Goal: Task Accomplishment & Management: Manage account settings

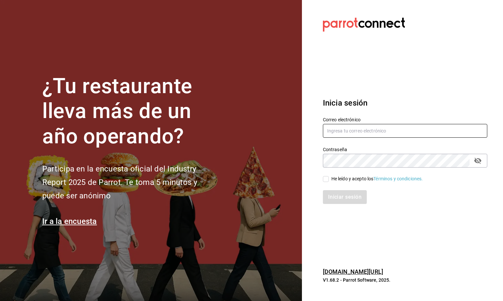
click at [335, 131] on input "text" at bounding box center [405, 131] width 165 height 14
type input "[EMAIL_ADDRESS][DOMAIN_NAME]"
click at [327, 178] on input "He leído y acepto los Términos y condiciones." at bounding box center [326, 179] width 6 height 6
checkbox input "true"
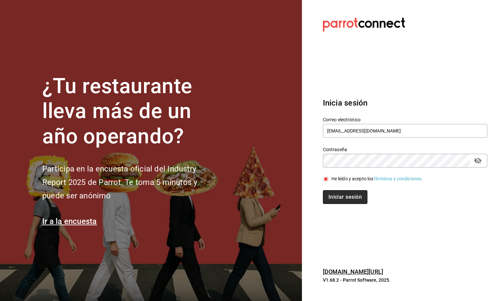
click at [353, 199] on button "Iniciar sesión" at bounding box center [345, 197] width 45 height 14
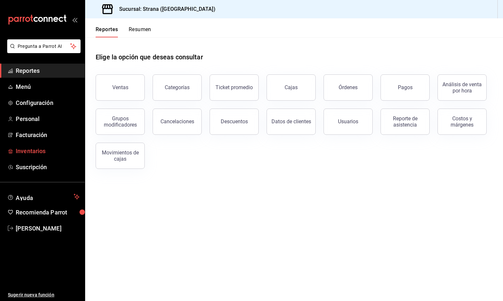
click at [32, 149] on span "Inventarios" at bounding box center [48, 151] width 64 height 9
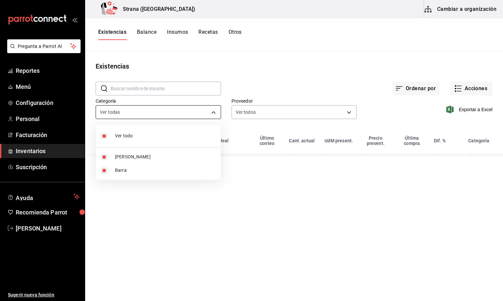
click at [133, 113] on body "Pregunta a Parrot AI Reportes Menú Configuración Personal Facturación Inventari…" at bounding box center [251, 148] width 503 height 296
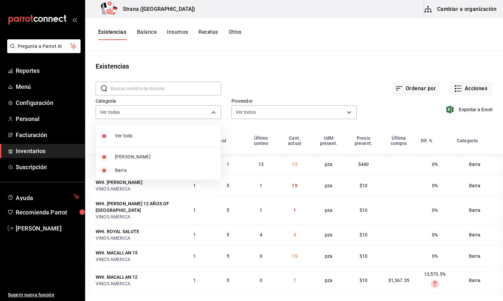
click at [111, 172] on li "Barra" at bounding box center [158, 170] width 125 height 13
type input "b11263f3-316c-490f-b5ca-428fcbb9defe"
checkbox input "false"
click at [116, 32] on div at bounding box center [251, 150] width 503 height 301
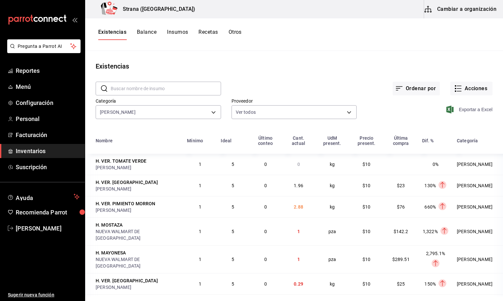
click at [460, 110] on span "Exportar a Excel" at bounding box center [470, 110] width 45 height 8
click at [313, 75] on div "Ordenar por Acciones" at bounding box center [357, 83] width 272 height 24
click at [462, 85] on button "Acciones" at bounding box center [472, 89] width 42 height 14
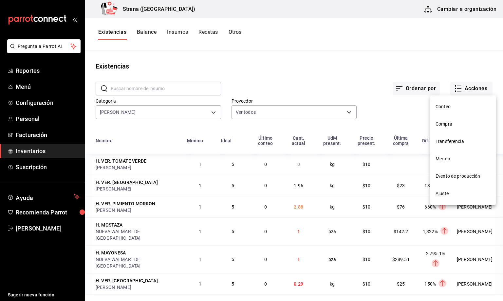
click at [442, 124] on span "Compra" at bounding box center [463, 124] width 55 height 7
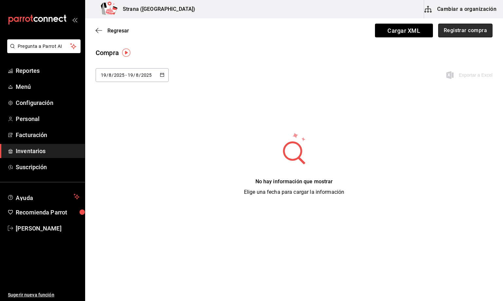
click at [467, 31] on button "Registrar compra" at bounding box center [466, 31] width 54 height 14
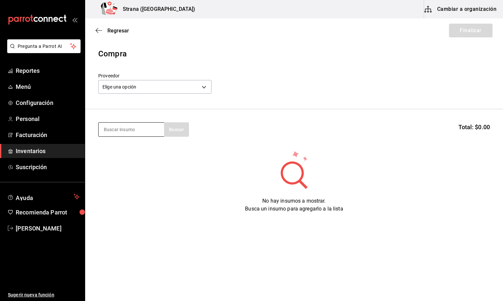
click at [117, 123] on input at bounding box center [132, 130] width 66 height 14
click at [119, 129] on input at bounding box center [132, 130] width 66 height 14
type input "[PERSON_NAME]"
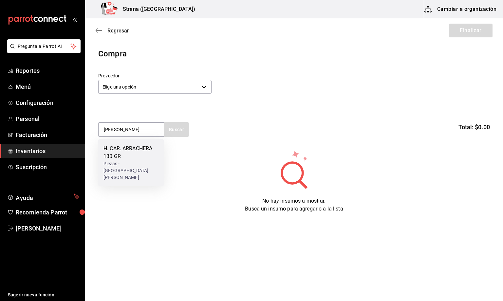
click at [129, 155] on div "H. CAR. ARRACHERA 130 GR" at bounding box center [131, 153] width 55 height 16
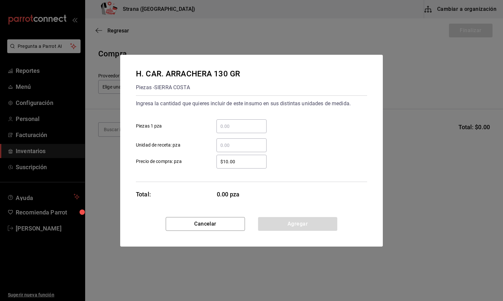
click at [228, 145] on input "​ Unidad de receta: pza" at bounding box center [242, 145] width 50 height 8
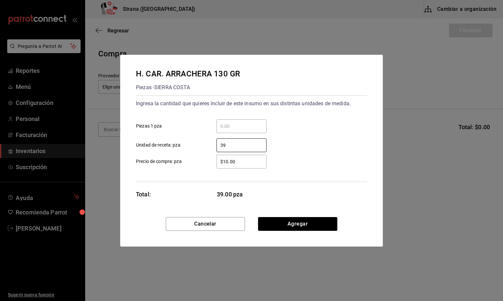
type input "39"
drag, startPoint x: 251, startPoint y: 161, endPoint x: 196, endPoint y: 167, distance: 55.5
click at [196, 167] on label "$10.00 ​ Precio de compra: pza" at bounding box center [201, 162] width 131 height 14
type input "$18.10"
click at [293, 225] on button "Agregar" at bounding box center [297, 224] width 79 height 14
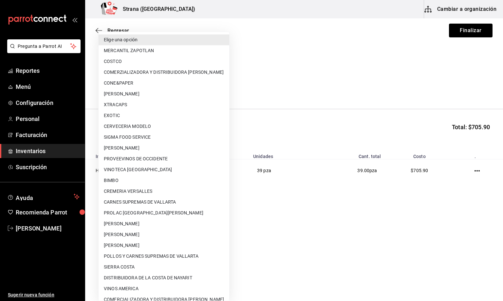
click at [118, 88] on body "Pregunta a Parrot AI Reportes Menú Configuración Personal Facturación Inventari…" at bounding box center [251, 132] width 503 height 264
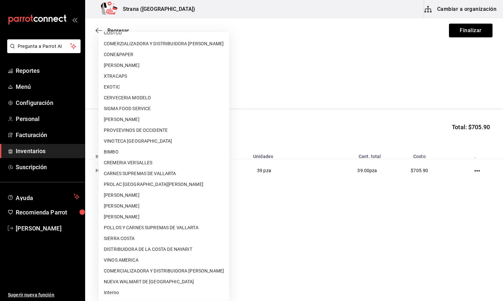
click at [117, 288] on li "Interno" at bounding box center [164, 292] width 131 height 11
type input "8f59523e-768f-4f75-81e2-699d8d2926c5"
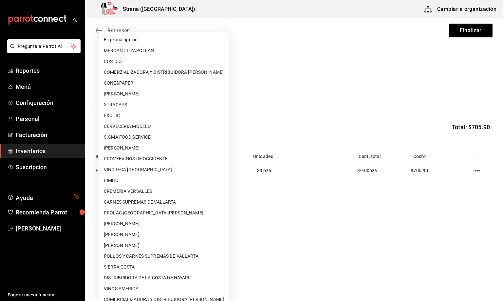
click at [123, 89] on body "Pregunta a Parrot AI Reportes Menú Configuración Personal Facturación Inventari…" at bounding box center [251, 132] width 503 height 264
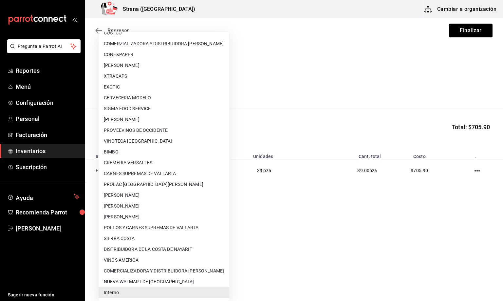
click at [472, 28] on div at bounding box center [251, 150] width 503 height 301
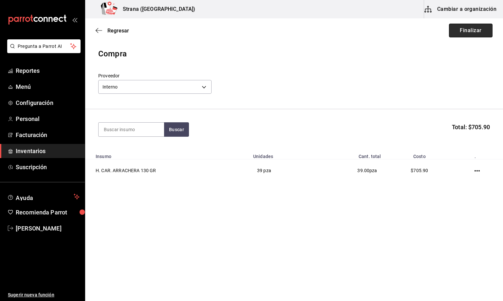
click at [469, 29] on button "Finalizar" at bounding box center [471, 31] width 44 height 14
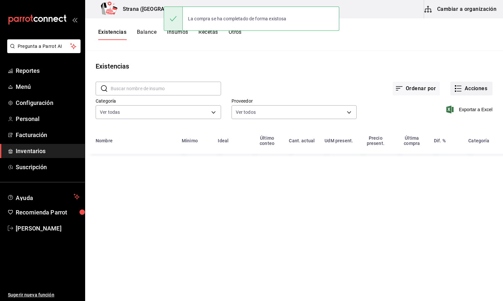
click at [476, 88] on button "Acciones" at bounding box center [472, 89] width 42 height 14
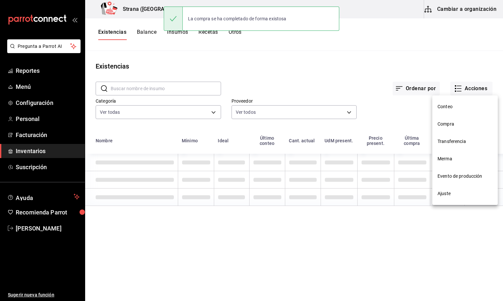
click at [444, 125] on span "Compra" at bounding box center [465, 124] width 55 height 7
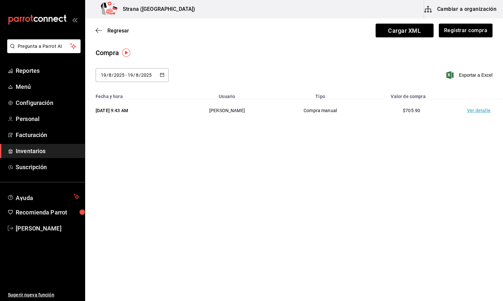
click at [475, 112] on td "Ver detalle" at bounding box center [481, 110] width 46 height 23
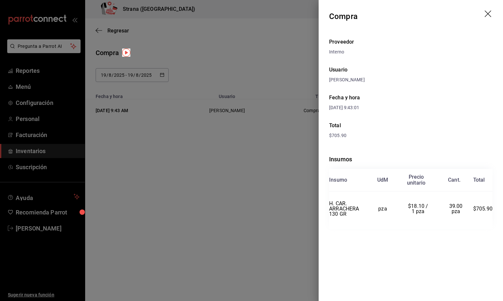
click at [488, 14] on icon "drag" at bounding box center [489, 14] width 8 height 8
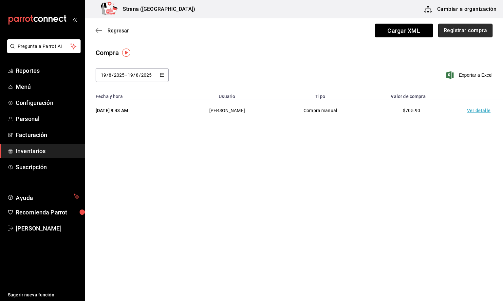
click at [463, 29] on button "Registrar compra" at bounding box center [466, 31] width 54 height 14
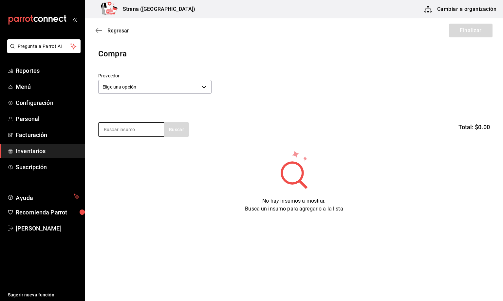
click at [119, 130] on input at bounding box center [132, 130] width 66 height 14
type input "JUGO"
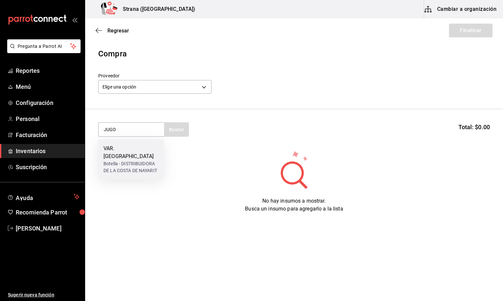
click at [122, 151] on div "VAR. [GEOGRAPHIC_DATA]" at bounding box center [131, 153] width 55 height 16
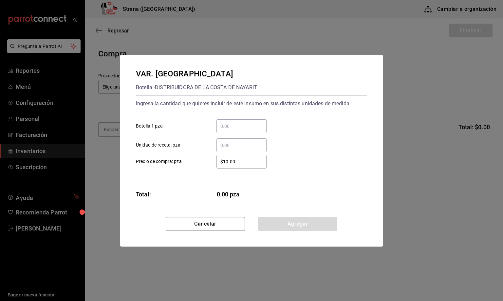
click at [236, 143] on input "​ Unidad de receta: pza" at bounding box center [242, 145] width 50 height 8
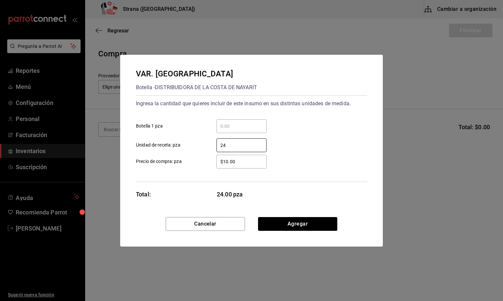
type input "24"
drag, startPoint x: 243, startPoint y: 160, endPoint x: 187, endPoint y: 164, distance: 55.9
click at [187, 164] on label "$10.00 ​ Precio de compra: pza" at bounding box center [201, 162] width 131 height 14
type input "$26.09"
click at [297, 222] on button "Agregar" at bounding box center [297, 224] width 79 height 14
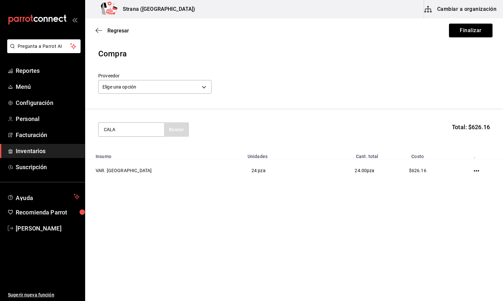
type input "CALA"
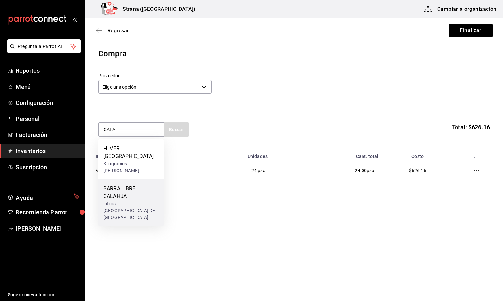
click at [126, 185] on div "BARRA LIBRE CALAHUA" at bounding box center [131, 193] width 55 height 16
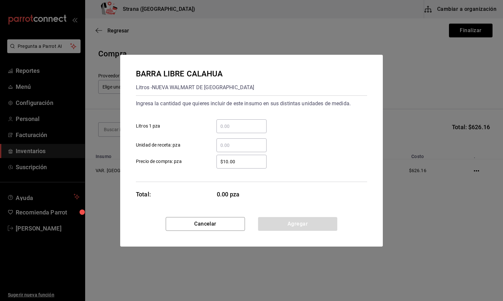
click at [232, 145] on input "​ Unidad de receta: pza" at bounding box center [242, 145] width 50 height 8
type input "6"
drag, startPoint x: 253, startPoint y: 160, endPoint x: 194, endPoint y: 168, distance: 59.3
click at [194, 168] on label "$10.00 ​ Precio de compra: pza" at bounding box center [201, 162] width 131 height 14
type input "$60.01"
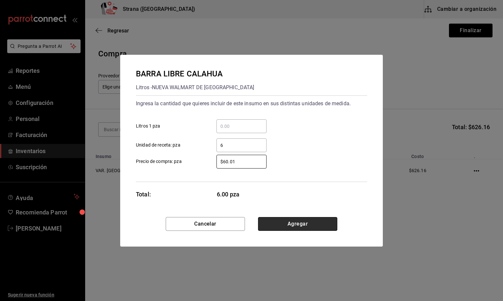
click at [280, 225] on button "Agregar" at bounding box center [297, 224] width 79 height 14
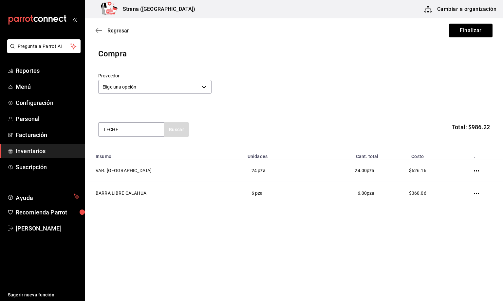
type input "LECHE"
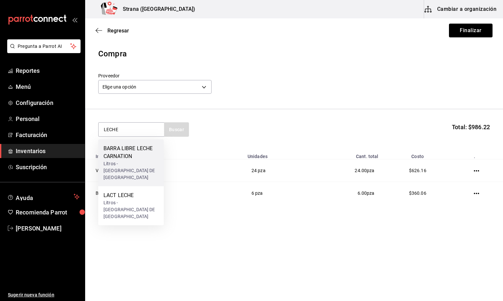
click at [137, 155] on div "BARRA LIBRE LECHE CARNATION" at bounding box center [131, 153] width 55 height 16
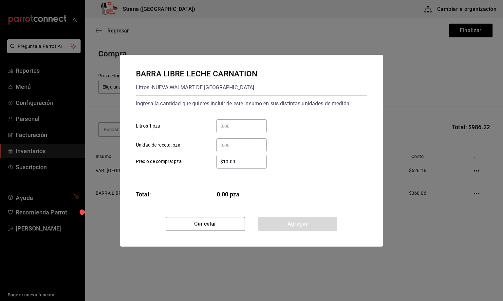
click at [223, 146] on input "​ Unidad de receta: pza" at bounding box center [242, 145] width 50 height 8
type input "4"
drag, startPoint x: 243, startPoint y: 163, endPoint x: 214, endPoint y: 163, distance: 29.2
click at [214, 163] on div "$10.00 ​" at bounding box center [236, 162] width 61 height 14
type input "$53.45"
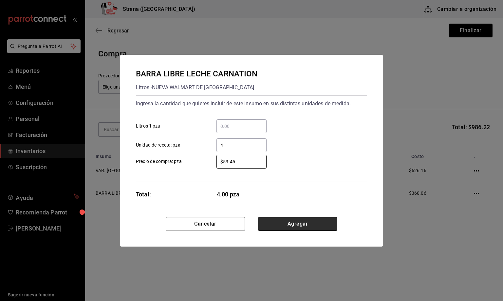
click at [282, 219] on button "Agregar" at bounding box center [297, 224] width 79 height 14
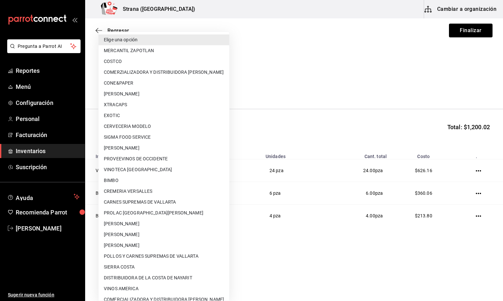
click at [136, 85] on body "Pregunta a Parrot AI Reportes Menú Configuración Personal Facturación Inventari…" at bounding box center [251, 132] width 503 height 264
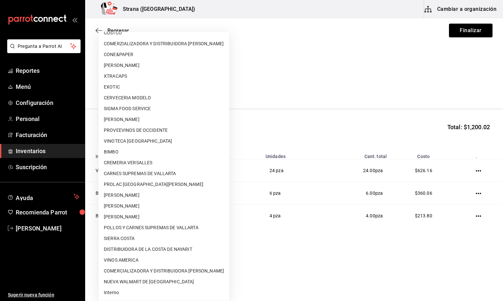
click at [151, 279] on li "NUEVA WALMART DE [GEOGRAPHIC_DATA]" at bounding box center [164, 281] width 131 height 11
type input "c40ec091-7d7c-4ab4-8b59-f0975f09d042"
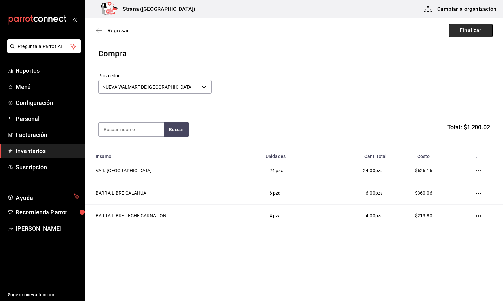
click at [469, 30] on button "Finalizar" at bounding box center [471, 31] width 44 height 14
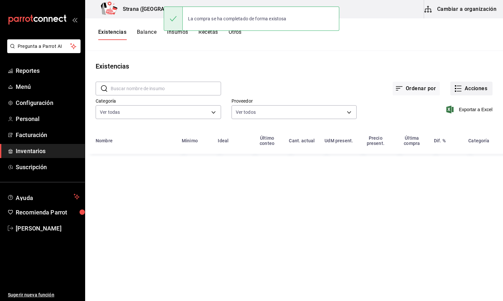
click at [456, 91] on rect "button" at bounding box center [455, 90] width 1 height 1
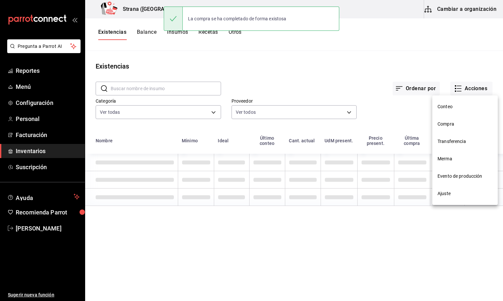
click at [438, 124] on span "Compra" at bounding box center [465, 124] width 55 height 7
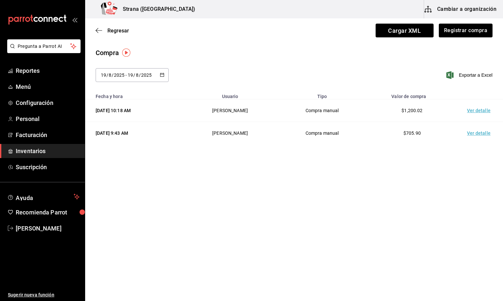
click at [479, 113] on td "Ver detalle" at bounding box center [481, 110] width 46 height 23
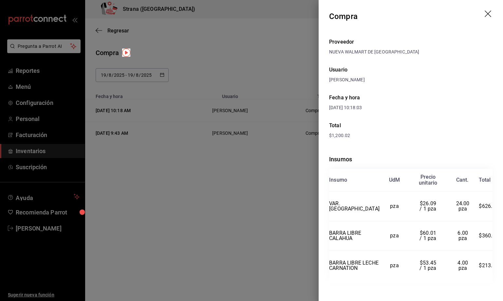
click at [485, 18] on icon "drag" at bounding box center [489, 14] width 8 height 8
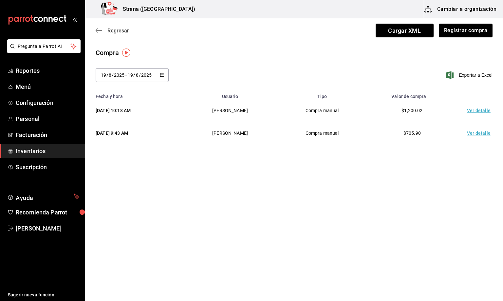
click at [118, 31] on span "Regresar" at bounding box center [119, 31] width 22 height 6
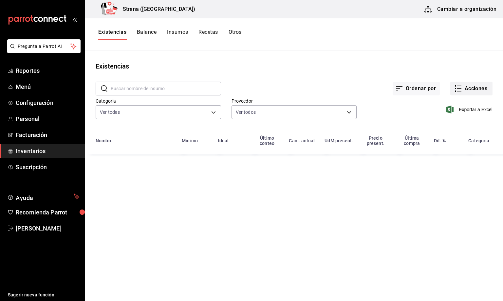
click at [471, 88] on button "Acciones" at bounding box center [472, 89] width 42 height 14
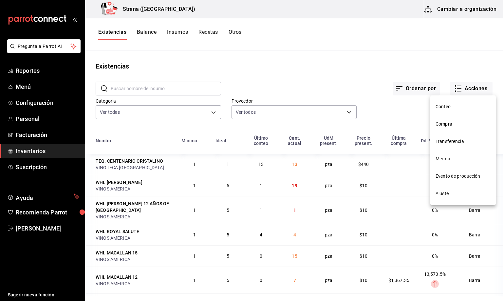
click at [447, 159] on span "Merma" at bounding box center [463, 158] width 55 height 7
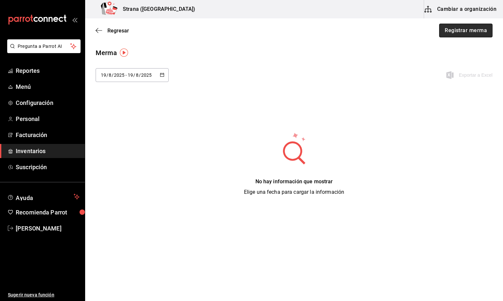
click at [473, 28] on button "Registrar merma" at bounding box center [466, 31] width 53 height 14
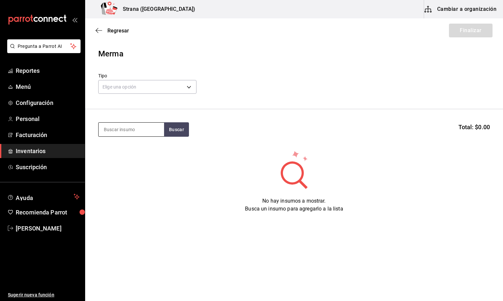
drag, startPoint x: 132, startPoint y: 131, endPoint x: 179, endPoint y: 113, distance: 50.3
click at [134, 131] on input at bounding box center [132, 130] width 66 height 14
type input "PIÑA"
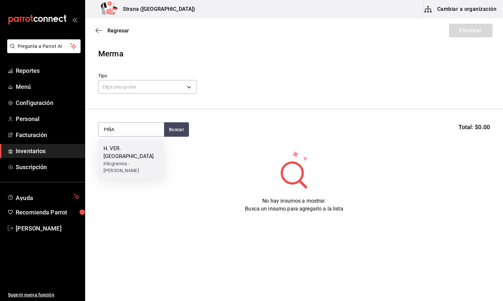
click at [129, 147] on div "H. VER. [GEOGRAPHIC_DATA]" at bounding box center [131, 153] width 55 height 16
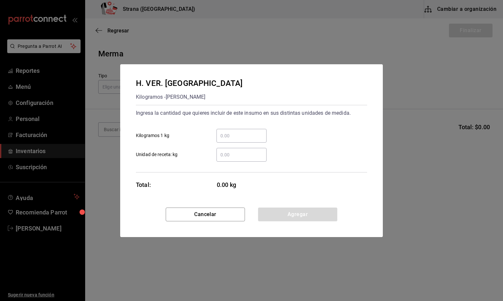
click at [228, 154] on input "​ Unidad de receta: kg" at bounding box center [242, 155] width 50 height 8
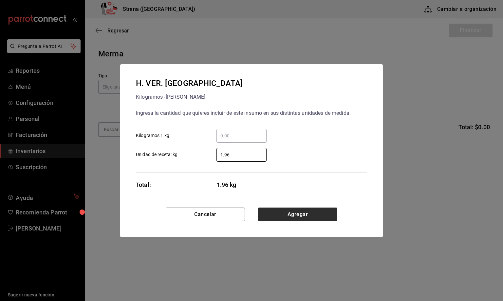
type input "1.96"
click at [303, 212] on button "Agregar" at bounding box center [297, 214] width 79 height 14
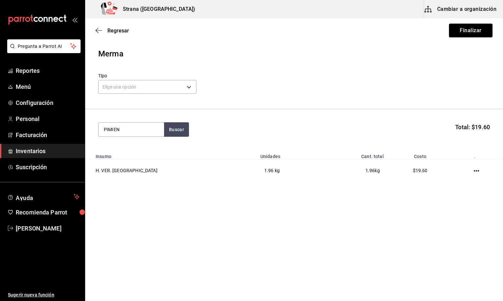
type input "PIMIEN"
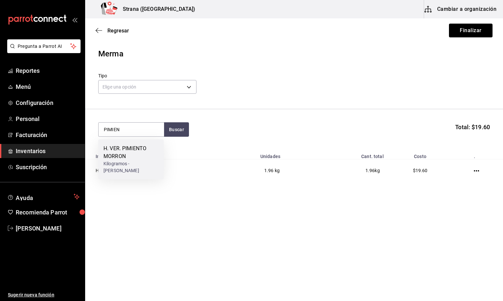
click at [110, 153] on div "H. VER. PIMIENTO MORRON" at bounding box center [131, 153] width 55 height 16
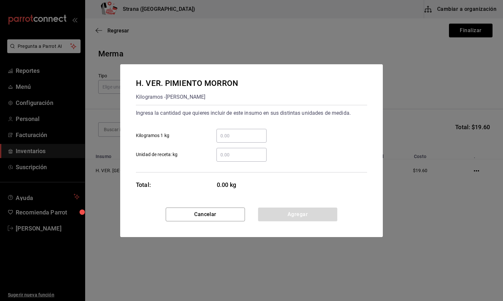
click at [229, 155] on input "​ Unidad de receta: kg" at bounding box center [242, 155] width 50 height 8
type input "2.05"
click at [299, 211] on button "Agregar" at bounding box center [297, 214] width 79 height 14
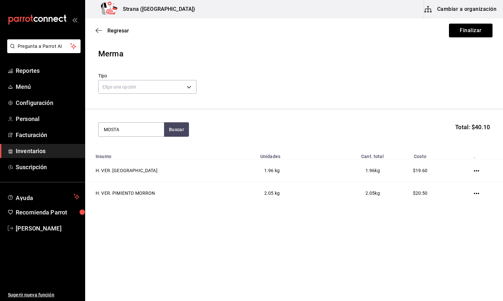
type input "MOSTA"
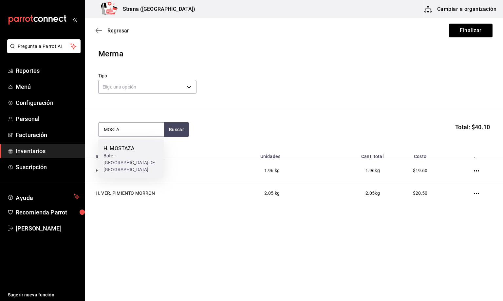
click at [113, 157] on div "Bote - [GEOGRAPHIC_DATA] DE [GEOGRAPHIC_DATA]" at bounding box center [131, 162] width 55 height 21
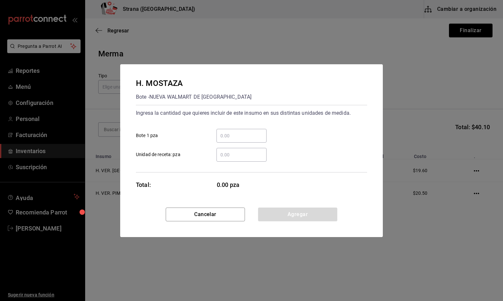
click at [232, 155] on input "​ Unidad de receta: pza" at bounding box center [242, 155] width 50 height 8
type input "0.5"
click at [306, 216] on button "Agregar" at bounding box center [297, 214] width 79 height 14
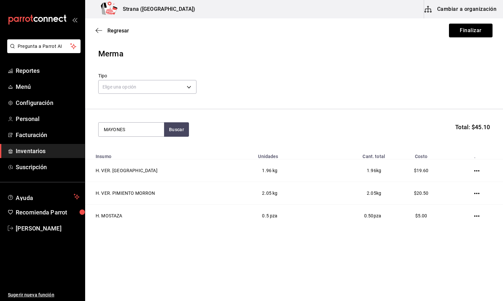
type input "MAYONES"
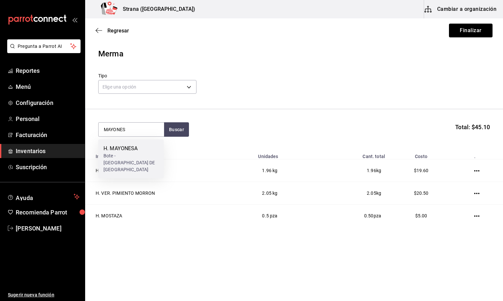
click at [136, 144] on div "H. MAYONESA Bote - [GEOGRAPHIC_DATA] DE [GEOGRAPHIC_DATA]" at bounding box center [131, 158] width 66 height 39
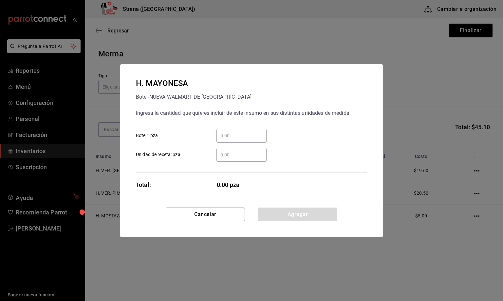
click at [232, 154] on input "​ Unidad de receta: pza" at bounding box center [242, 155] width 50 height 8
type input "0.2"
click at [274, 214] on button "Agregar" at bounding box center [297, 214] width 79 height 14
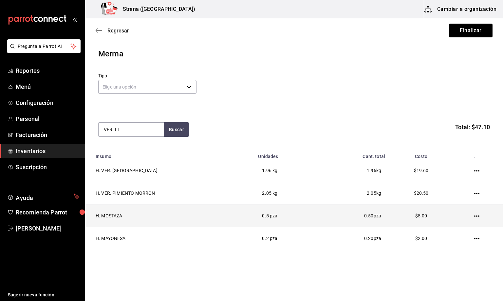
type input "VER. LI"
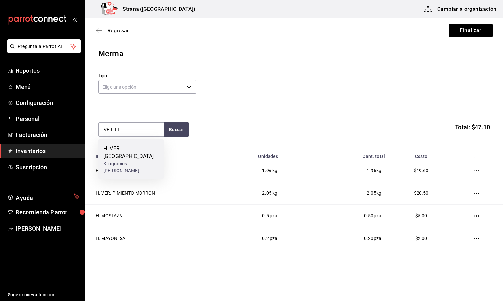
click at [126, 160] on div "Kilogramos - [PERSON_NAME]" at bounding box center [131, 167] width 55 height 14
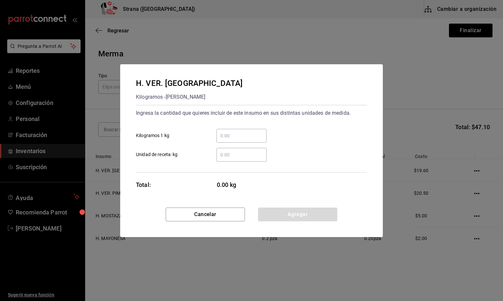
click at [229, 153] on input "​ Unidad de receta: kg" at bounding box center [242, 155] width 50 height 8
type input "0.29"
click at [283, 215] on button "Agregar" at bounding box center [297, 214] width 79 height 14
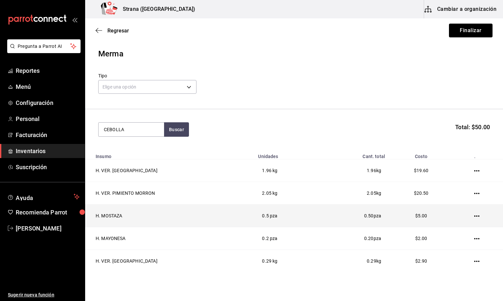
type input "CEBOLLA"
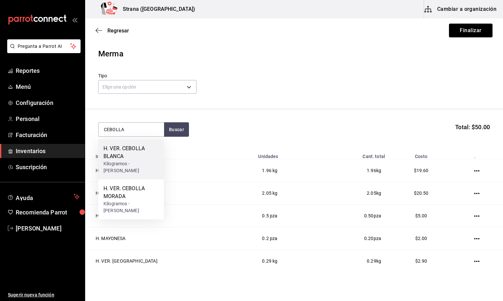
click at [114, 151] on div "H. VER. CEBOLLA BLANCA" at bounding box center [131, 153] width 55 height 16
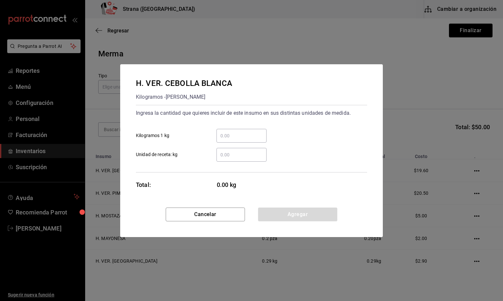
click at [242, 156] on input "​ Unidad de receta: kg" at bounding box center [242, 155] width 50 height 8
type input "2.06"
click at [292, 221] on button "Agregar" at bounding box center [297, 214] width 79 height 14
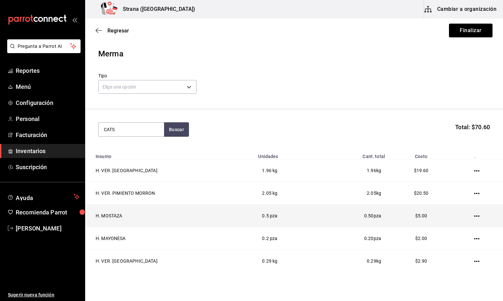
type input "CATS"
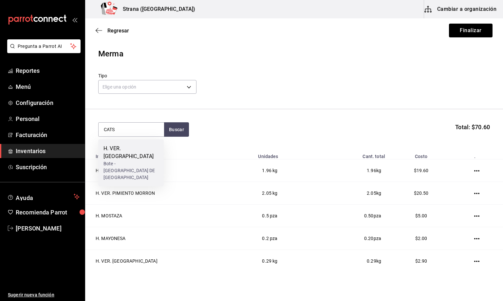
click at [126, 160] on div "Bote - [GEOGRAPHIC_DATA] DE [GEOGRAPHIC_DATA]" at bounding box center [131, 170] width 55 height 21
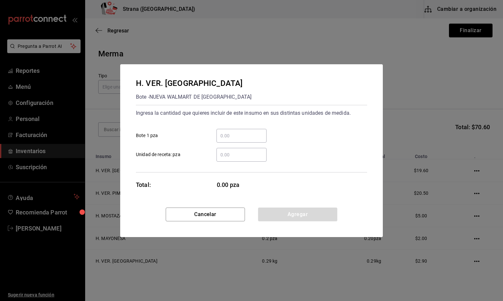
click at [240, 152] on input "​ Unidad de receta: pza" at bounding box center [242, 155] width 50 height 8
type input "1"
click at [293, 216] on button "Agregar" at bounding box center [297, 214] width 79 height 14
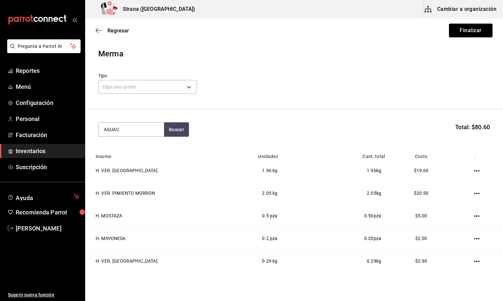
type input "AGUAC"
click at [134, 156] on div "Kilogramos - [PERSON_NAME]" at bounding box center [131, 159] width 55 height 14
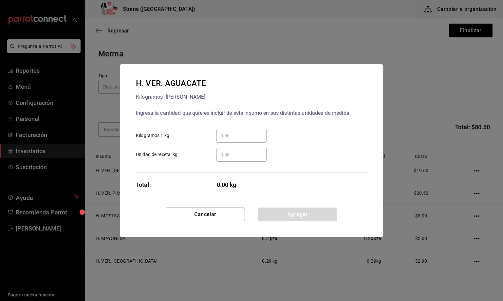
click at [234, 155] on input "​ Unidad de receta: kg" at bounding box center [242, 155] width 50 height 8
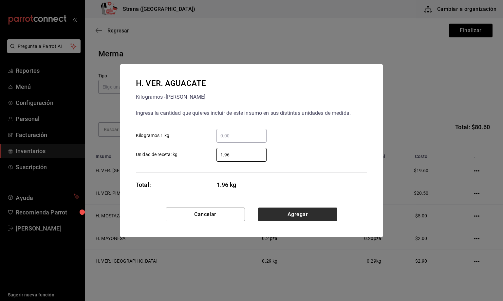
type input "1.96"
click at [302, 210] on button "Agregar" at bounding box center [297, 214] width 79 height 14
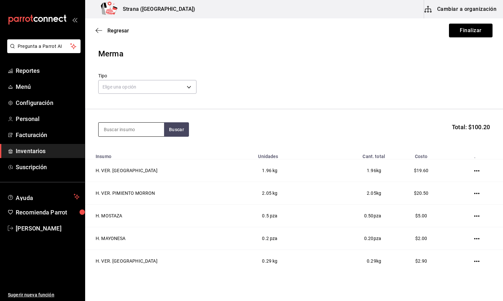
click at [105, 130] on input at bounding box center [132, 130] width 66 height 14
type input "QUESO"
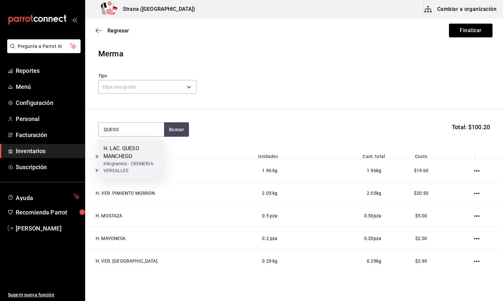
click at [124, 158] on div "H. LAC. QUESO MANCHEGO" at bounding box center [131, 153] width 55 height 16
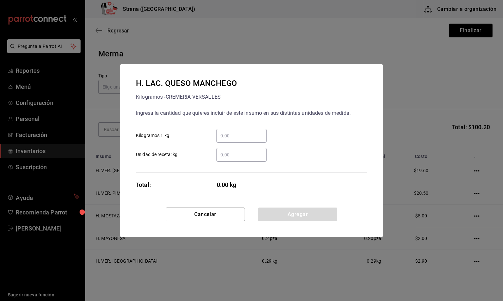
click at [229, 153] on input "​ Unidad de receta: kg" at bounding box center [242, 155] width 50 height 8
type input "0.2"
click at [288, 212] on button "Agregar" at bounding box center [297, 214] width 79 height 14
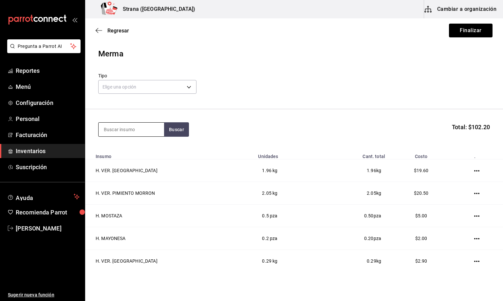
click at [114, 125] on input at bounding box center [132, 130] width 66 height 14
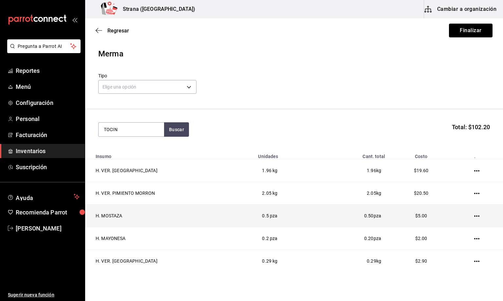
type input "TOCIN"
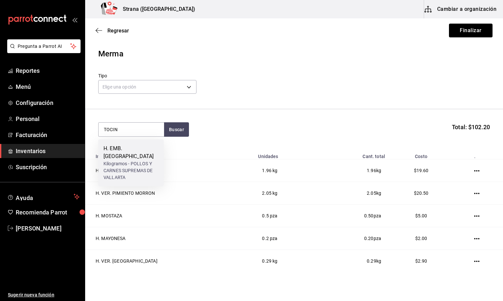
click at [123, 160] on div "Kilogramos - POLLOS Y CARNES SUPREMAS DE VALLARTA" at bounding box center [131, 170] width 55 height 21
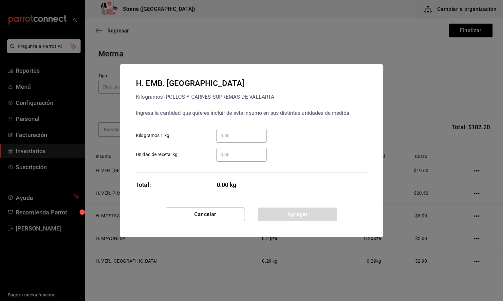
click at [240, 152] on input "​ Unidad de receta: kg" at bounding box center [242, 155] width 50 height 8
type input "0.71"
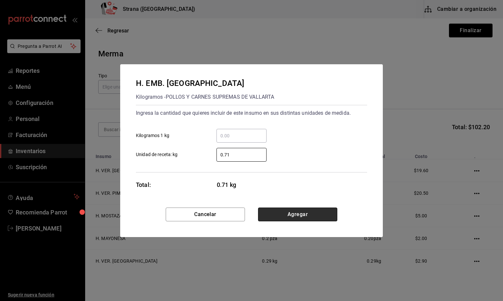
click at [296, 212] on button "Agregar" at bounding box center [297, 214] width 79 height 14
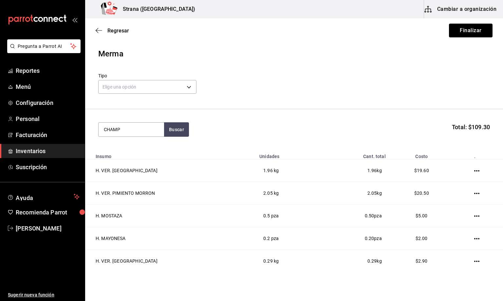
type input "CHAMP"
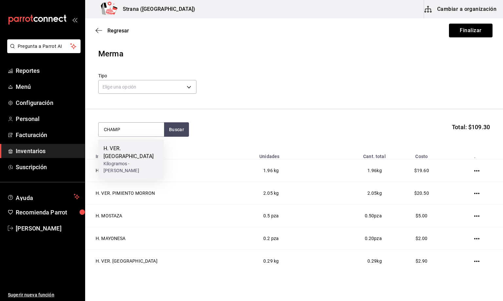
click at [118, 163] on div "Kilogramos - [PERSON_NAME]" at bounding box center [131, 167] width 55 height 14
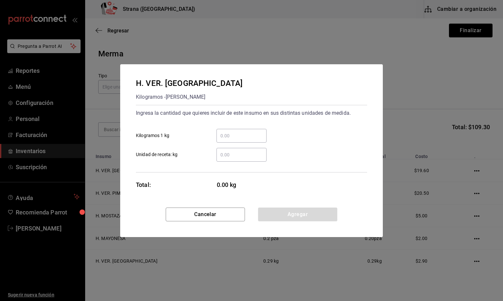
click at [227, 157] on input "​ Unidad de receta: kg" at bounding box center [242, 155] width 50 height 8
type input "0.66"
click at [287, 217] on button "Agregar" at bounding box center [297, 214] width 79 height 14
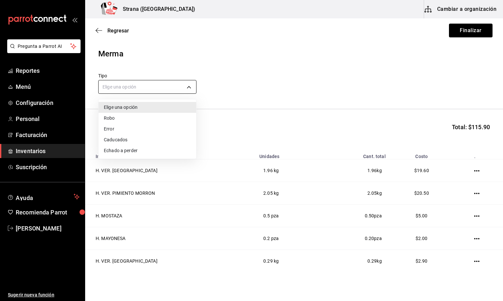
click at [124, 88] on body "Pregunta a Parrot AI Reportes Menú Configuración Personal Facturación Inventari…" at bounding box center [251, 132] width 503 height 264
click at [116, 129] on li "Error" at bounding box center [148, 129] width 98 height 11
type input "ERROR"
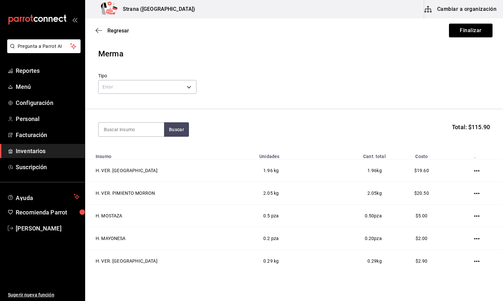
click at [355, 80] on div "Tipo Error ERROR" at bounding box center [294, 84] width 392 height 23
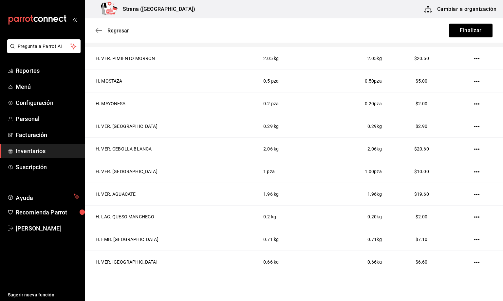
scroll to position [167, 0]
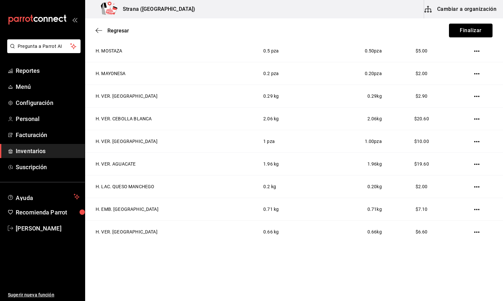
click at [458, 30] on button "Finalizar" at bounding box center [471, 31] width 44 height 14
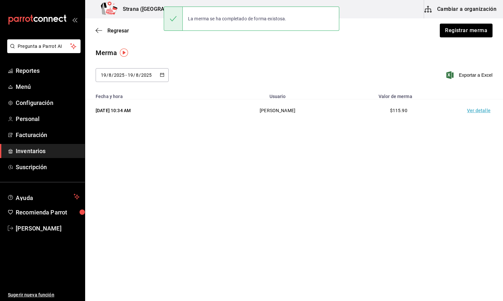
click at [489, 113] on td "Ver detalle" at bounding box center [481, 110] width 46 height 23
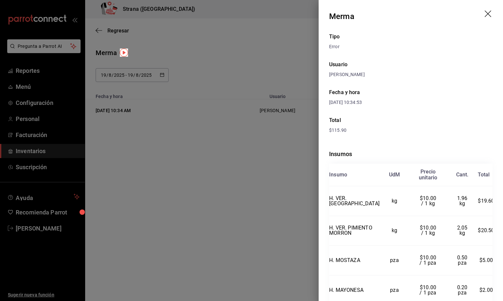
click at [485, 16] on icon "drag" at bounding box center [488, 13] width 7 height 7
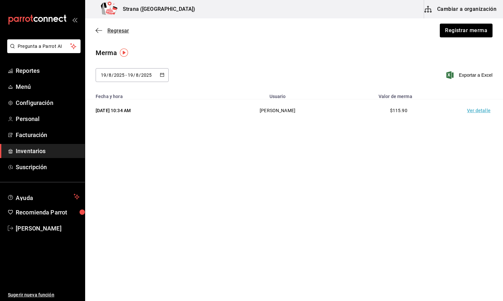
click at [112, 31] on span "Regresar" at bounding box center [119, 31] width 22 height 6
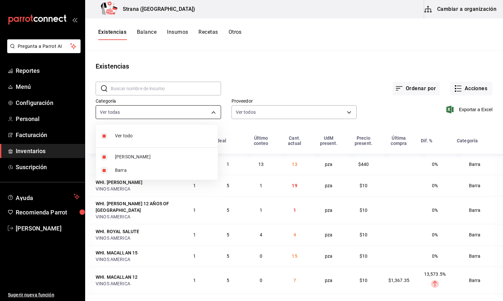
click at [127, 110] on body "Pregunta a Parrot AI Reportes Menú Configuración Personal Facturación Inventari…" at bounding box center [251, 148] width 503 height 296
click at [110, 169] on li "Barra" at bounding box center [157, 170] width 122 height 13
type input "b11263f3-316c-490f-b5ca-428fcbb9defe"
checkbox input "false"
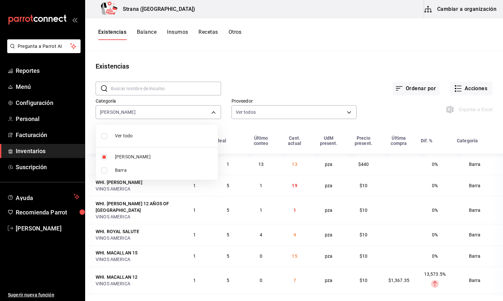
click at [108, 34] on div at bounding box center [251, 150] width 503 height 301
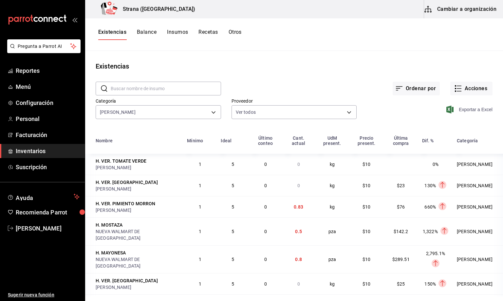
click at [466, 108] on span "Exportar a Excel" at bounding box center [470, 110] width 45 height 8
click at [108, 31] on button "Existencias" at bounding box center [112, 34] width 28 height 11
click at [126, 112] on body "Pregunta a Parrot AI Reportes Menú Configuración Personal Facturación Inventari…" at bounding box center [251, 148] width 503 height 296
click at [114, 171] on li "Barra" at bounding box center [157, 170] width 122 height 13
type input "b11263f3-316c-490f-b5ca-428fcbb9defe,22ec9f2c-e042-44ea-8d53-bf0e1d8c11ed"
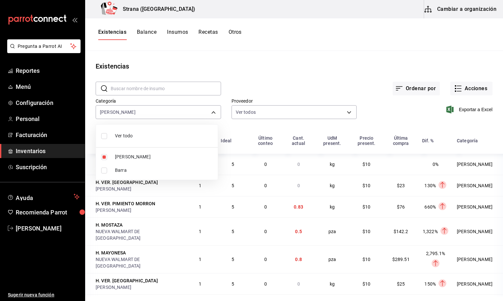
checkbox input "true"
click at [116, 160] on span "[PERSON_NAME]" at bounding box center [164, 156] width 98 height 7
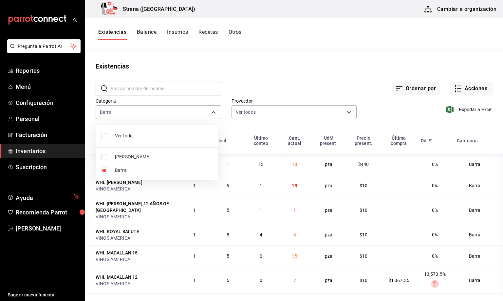
type input "22ec9f2c-e042-44ea-8d53-bf0e1d8c11ed"
checkbox input "false"
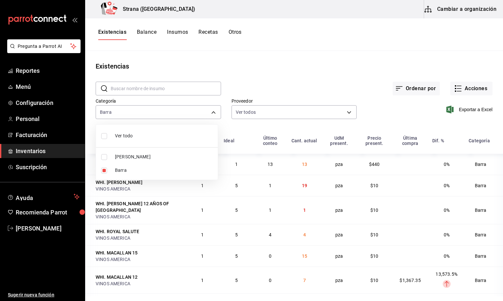
click at [104, 35] on div at bounding box center [251, 150] width 503 height 301
click at [462, 108] on span "Exportar a Excel" at bounding box center [470, 110] width 45 height 8
